Goal: Task Accomplishment & Management: Use online tool/utility

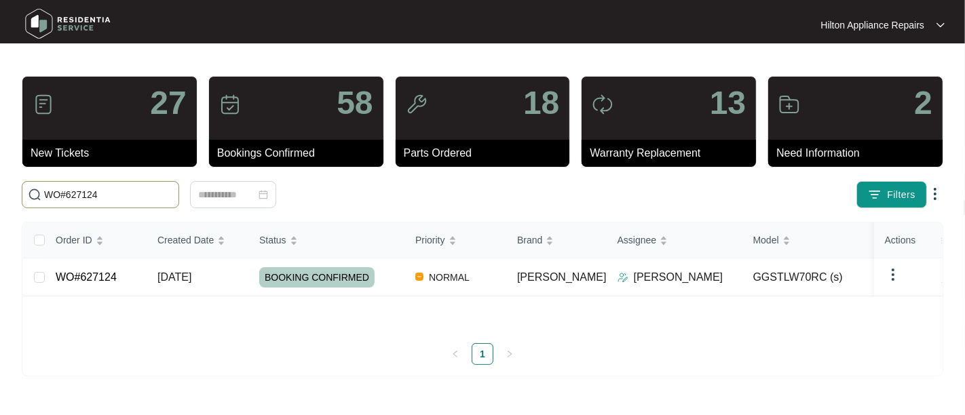
drag, startPoint x: 124, startPoint y: 187, endPoint x: -49, endPoint y: 197, distance: 172.7
click at [0, 197] on html "Hilton Appliance Repairs Hilton App... 27 New Tickets 58 Bookings Confirmed 18 …" at bounding box center [482, 207] width 965 height 415
paste input "4108"
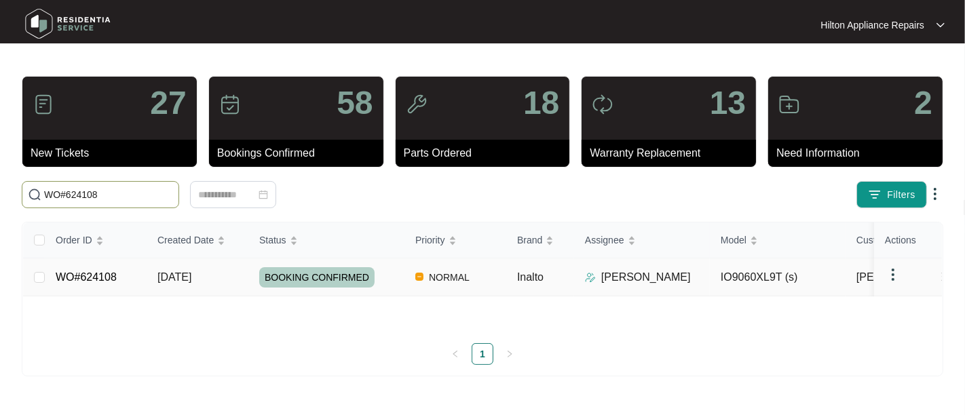
type input "WO#624108"
click at [167, 272] on span "[DATE]" at bounding box center [174, 278] width 34 height 12
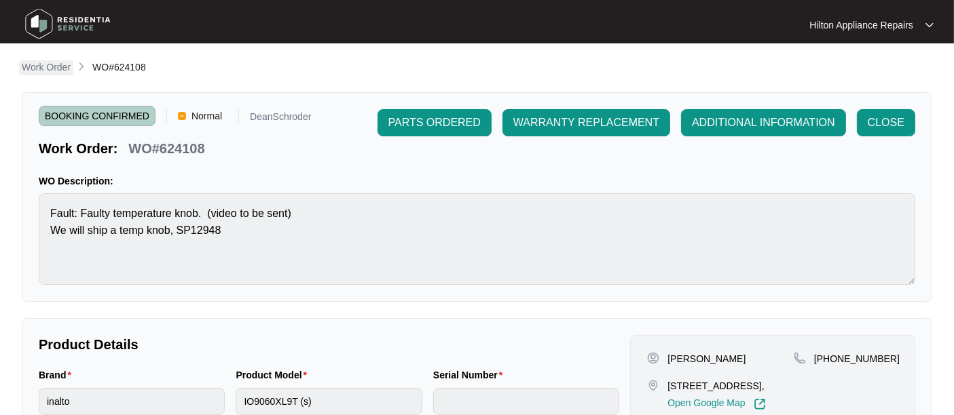
drag, startPoint x: 52, startPoint y: 61, endPoint x: 1, endPoint y: 77, distance: 53.5
click at [52, 61] on p "Work Order" at bounding box center [46, 67] width 49 height 14
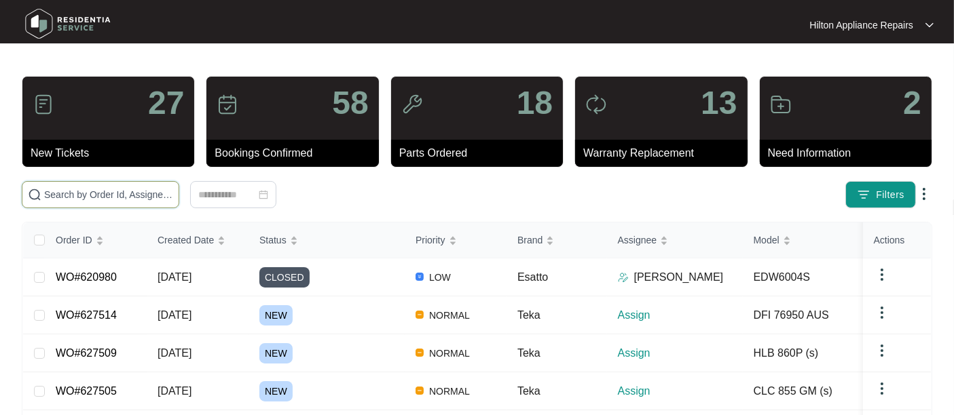
click at [69, 187] on input "text" at bounding box center [108, 194] width 129 height 15
paste input "627505"
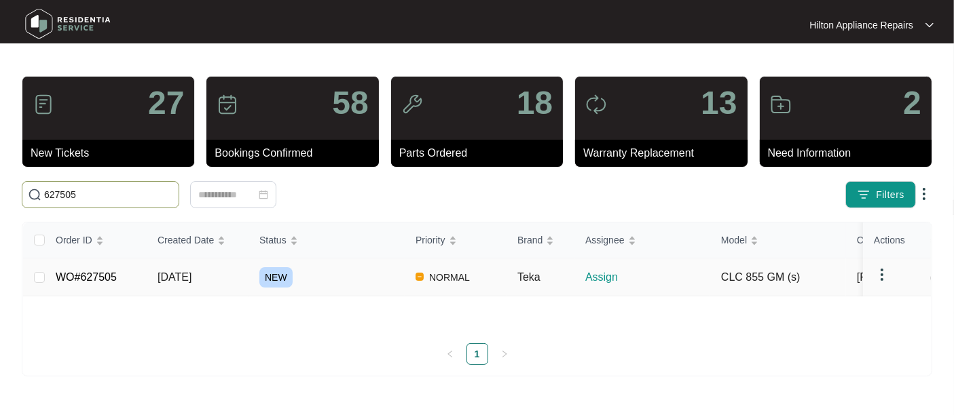
type input "627505"
click at [191, 283] on span "[DATE]" at bounding box center [174, 278] width 34 height 12
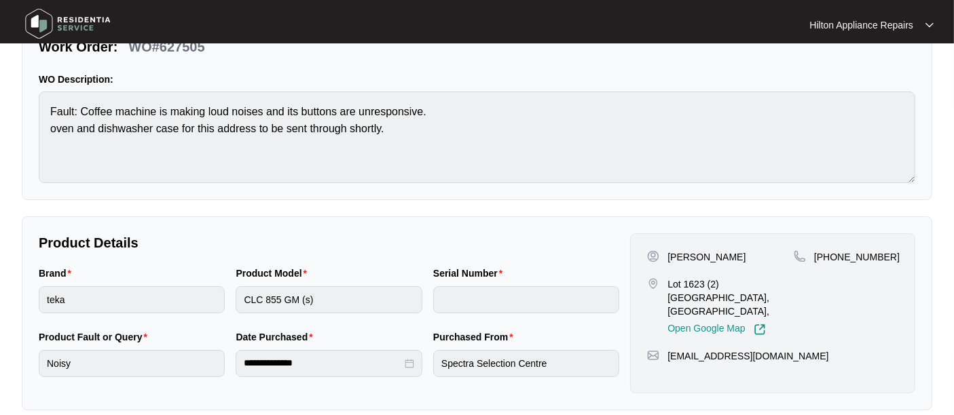
scroll to position [116, 0]
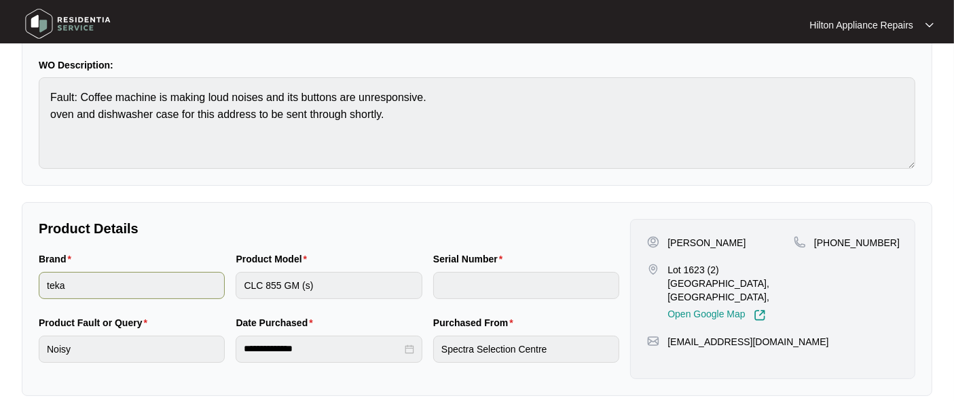
click at [136, 286] on div "Brand teka Product Model CLC 855 GM (s) Serial Number" at bounding box center [328, 284] width 591 height 64
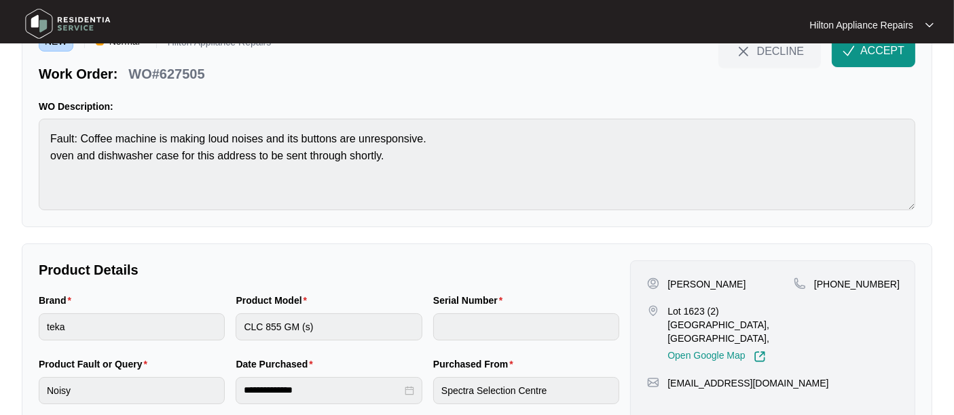
scroll to position [75, 0]
click at [770, 51] on span "DECLINE" at bounding box center [780, 50] width 47 height 15
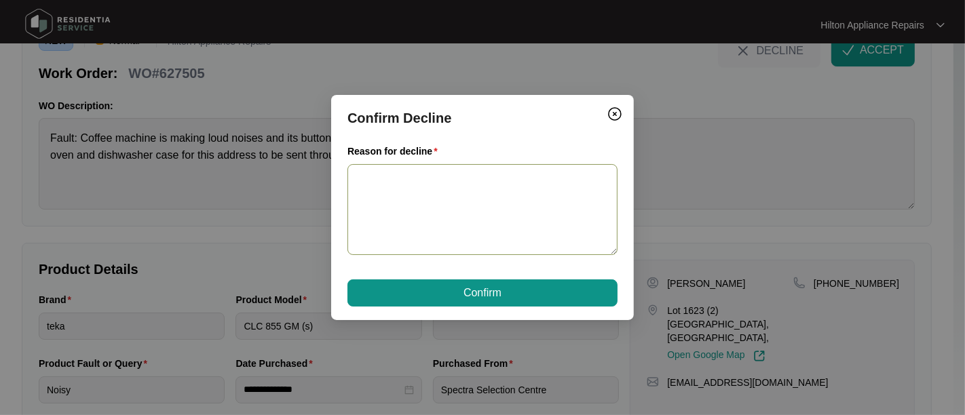
click at [405, 192] on textarea "Reason for decline" at bounding box center [483, 210] width 270 height 92
drag, startPoint x: 393, startPoint y: 192, endPoint x: 375, endPoint y: 204, distance: 21.1
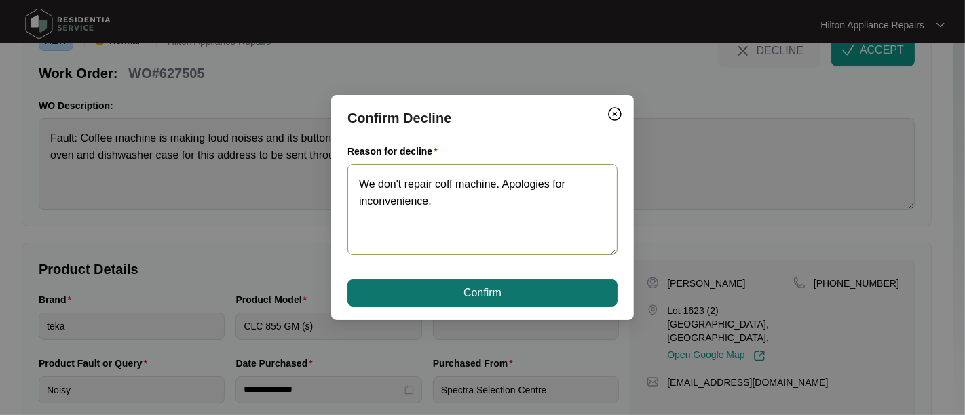
type textarea "We don't repair coff machine. Apologies for inconvenience."
click at [480, 290] on span "Confirm" at bounding box center [483, 293] width 38 height 16
